Goal: Check status: Check status

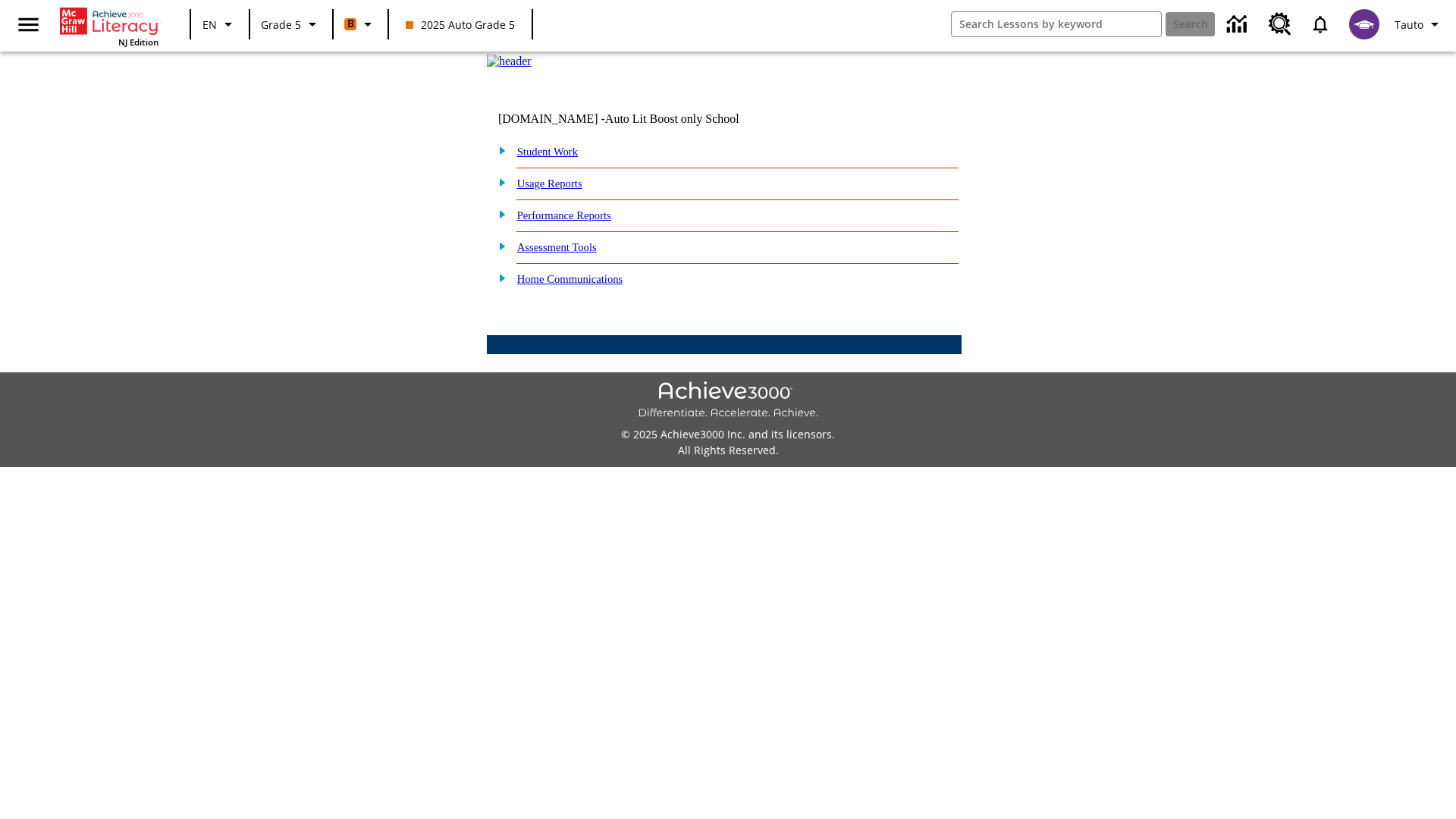
click at [558, 158] on link "Student Work" at bounding box center [547, 151] width 61 height 12
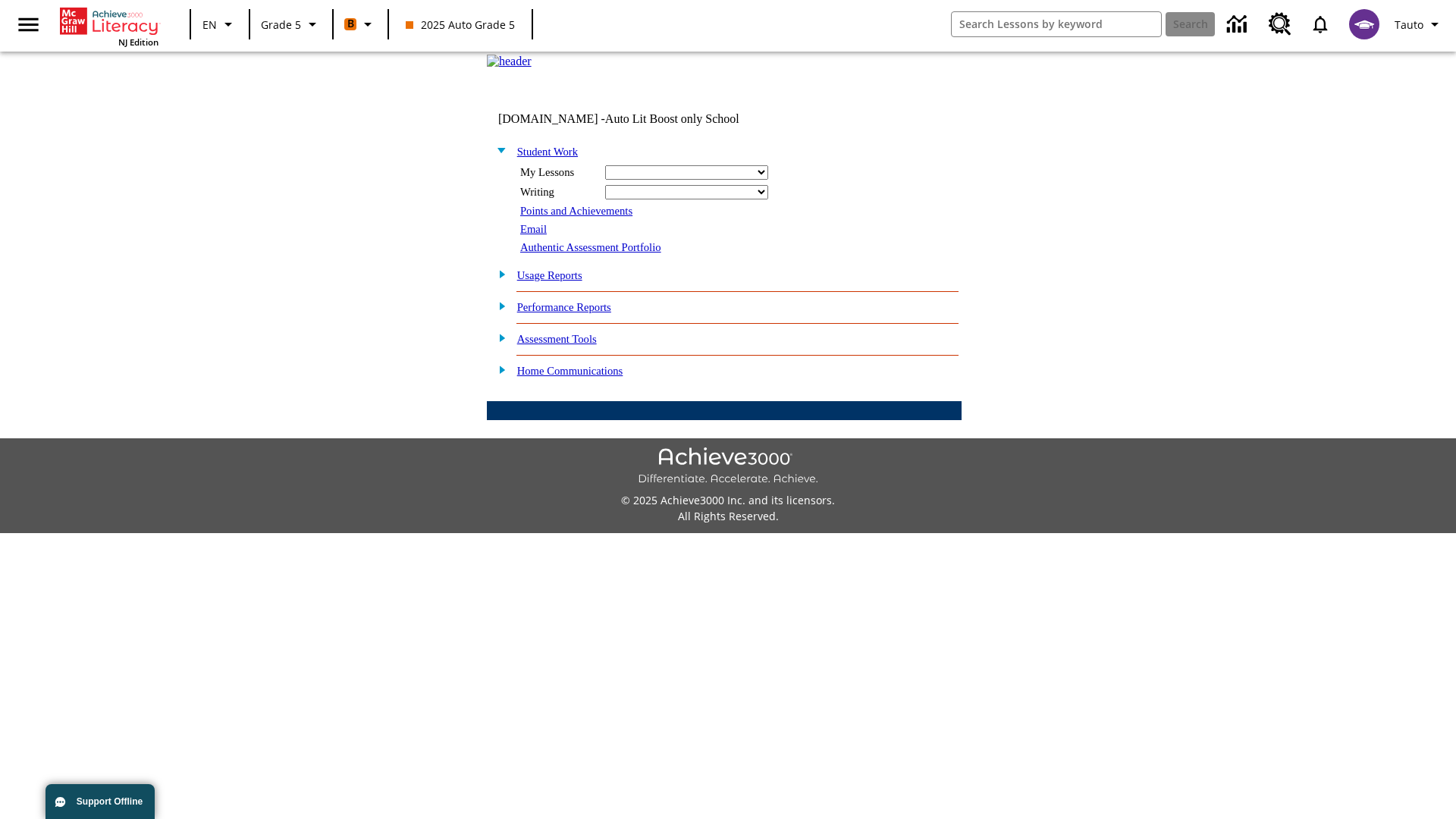
select select "/options/reports/?report_id=12&atype=21&section=2"
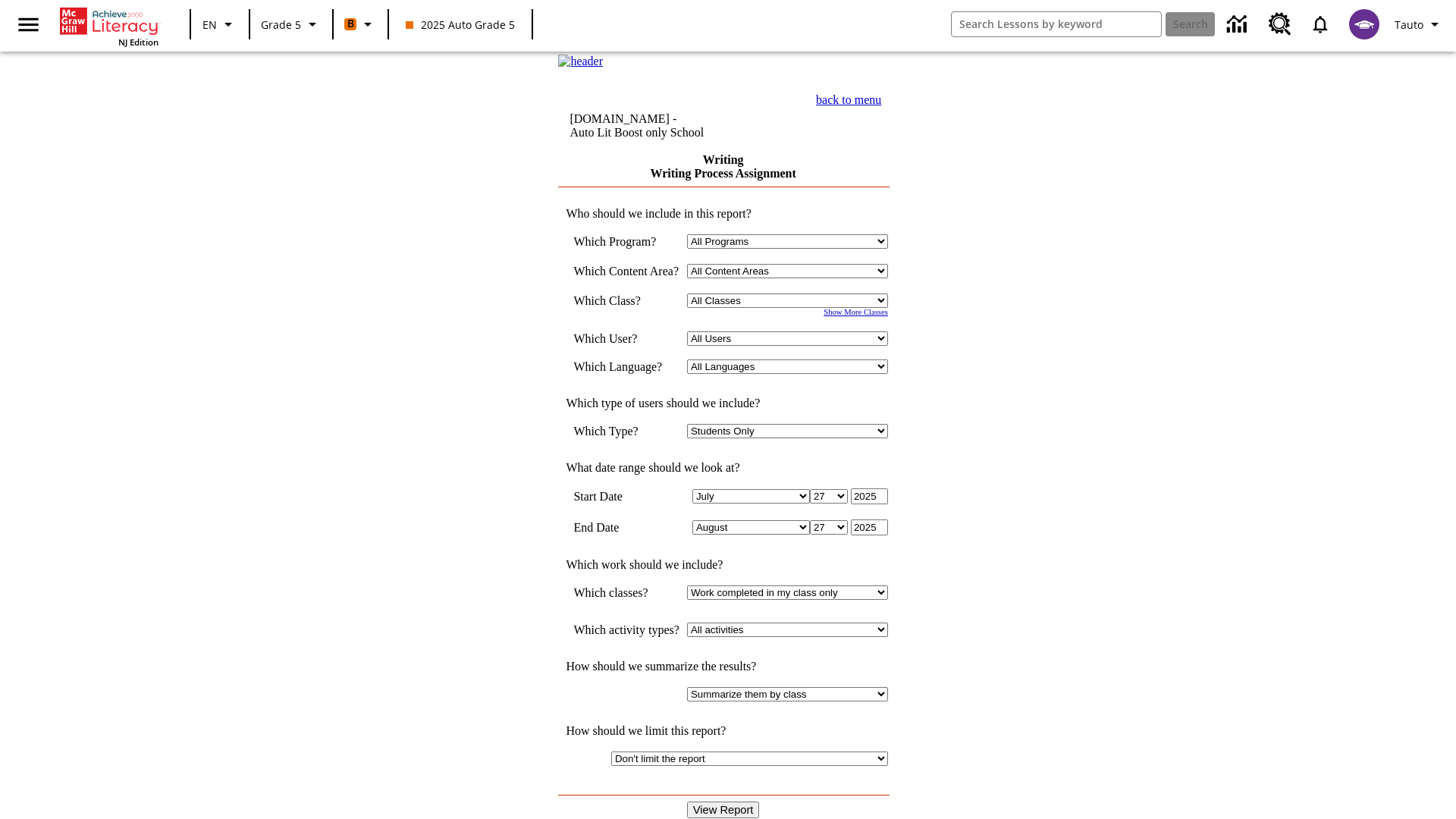
click at [792, 308] on select "Select a Class: All Classes 2025 Auto Grade 5 OL 2025 Auto Grade 6" at bounding box center [787, 301] width 201 height 15
select select "11133131"
